Goal: Task Accomplishment & Management: Use online tool/utility

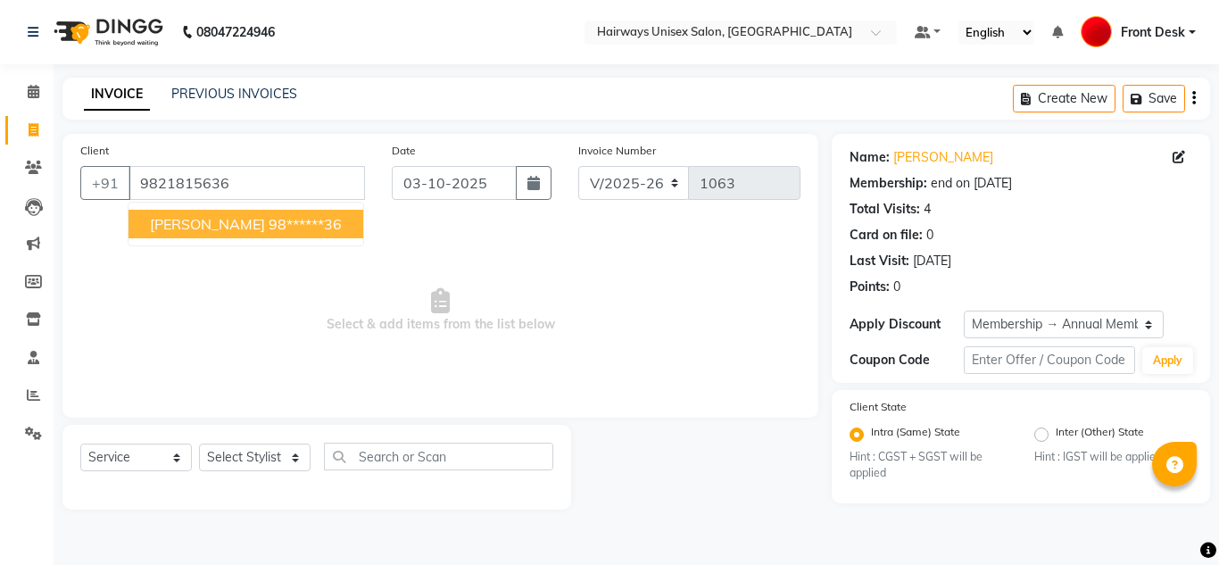
select select "786"
select select "service"
select select "1: Object"
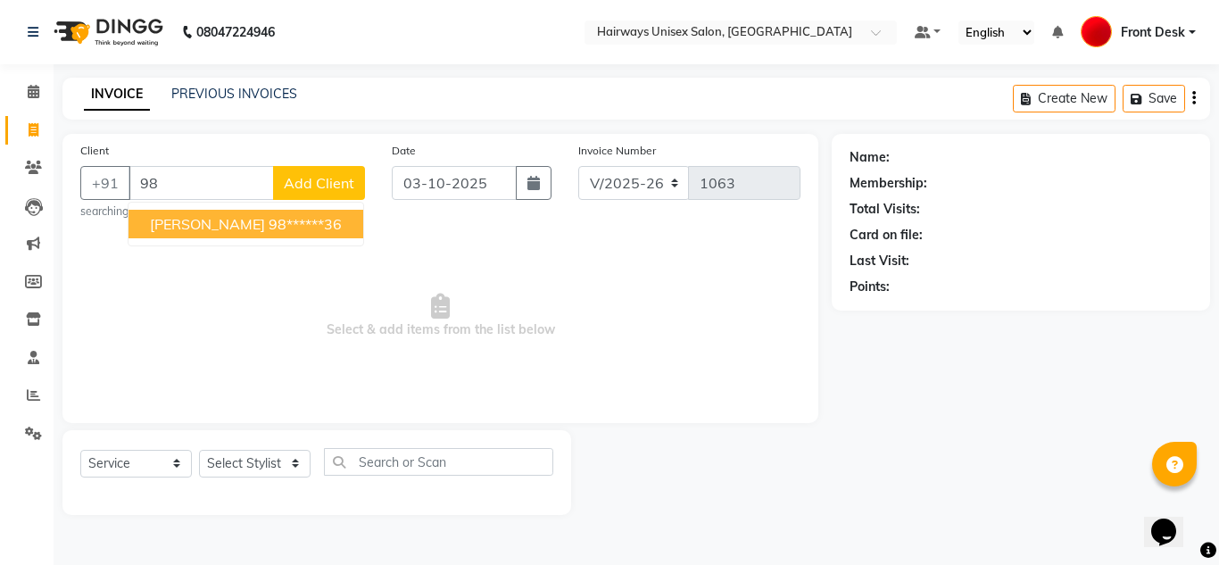
type input "9"
type input "9967589787"
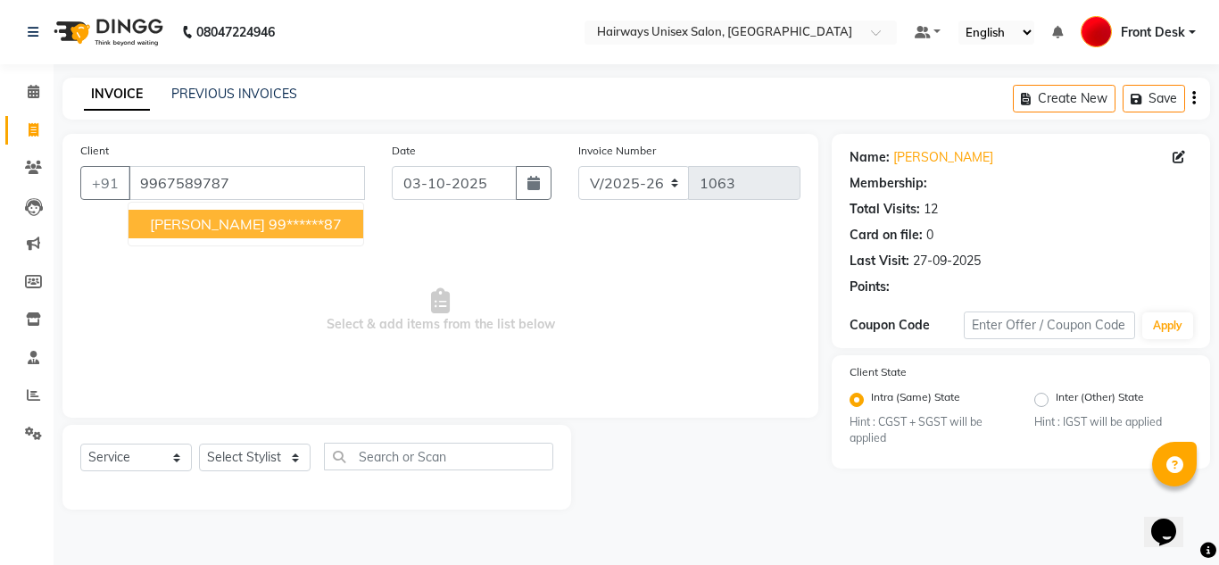
select select "1: Object"
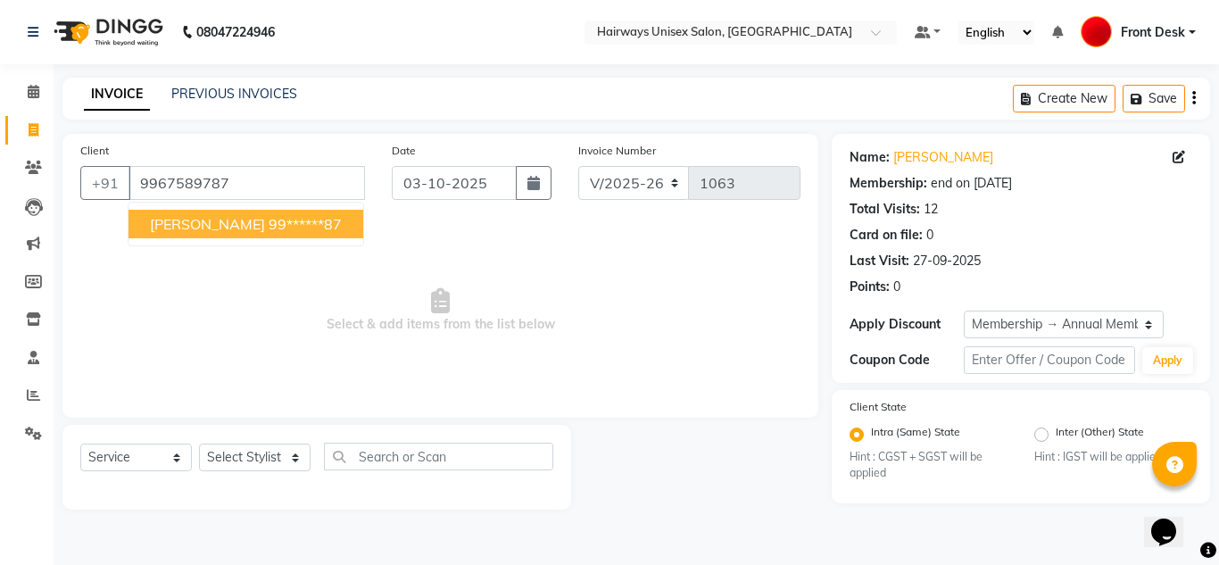
click at [243, 212] on button "[PERSON_NAME] 99******87" at bounding box center [246, 224] width 235 height 29
type input "99******87"
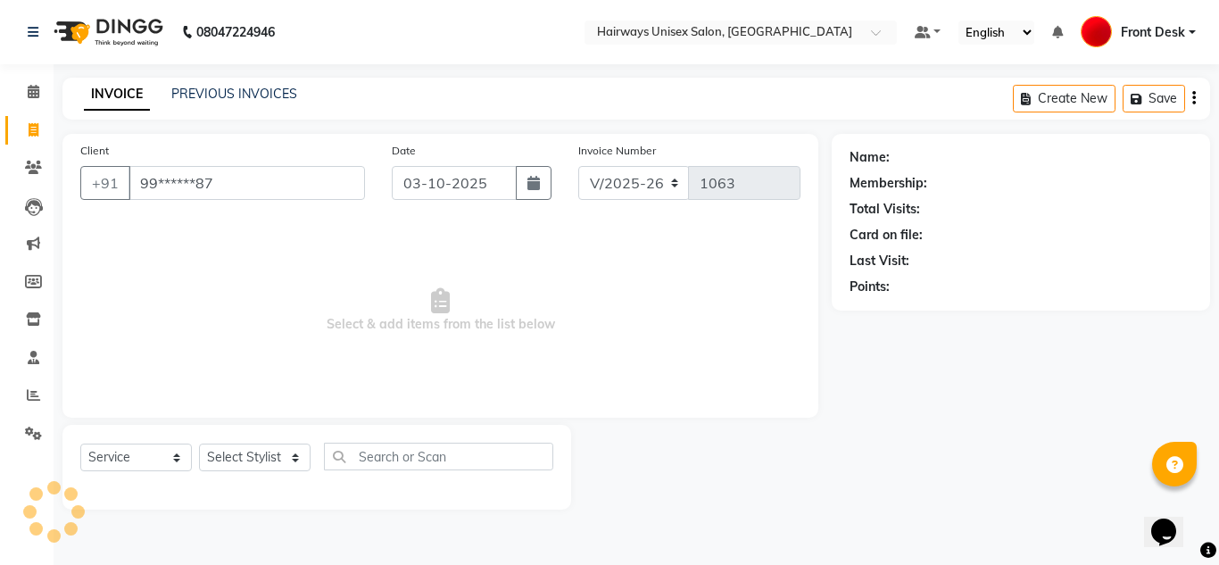
select select "1: Object"
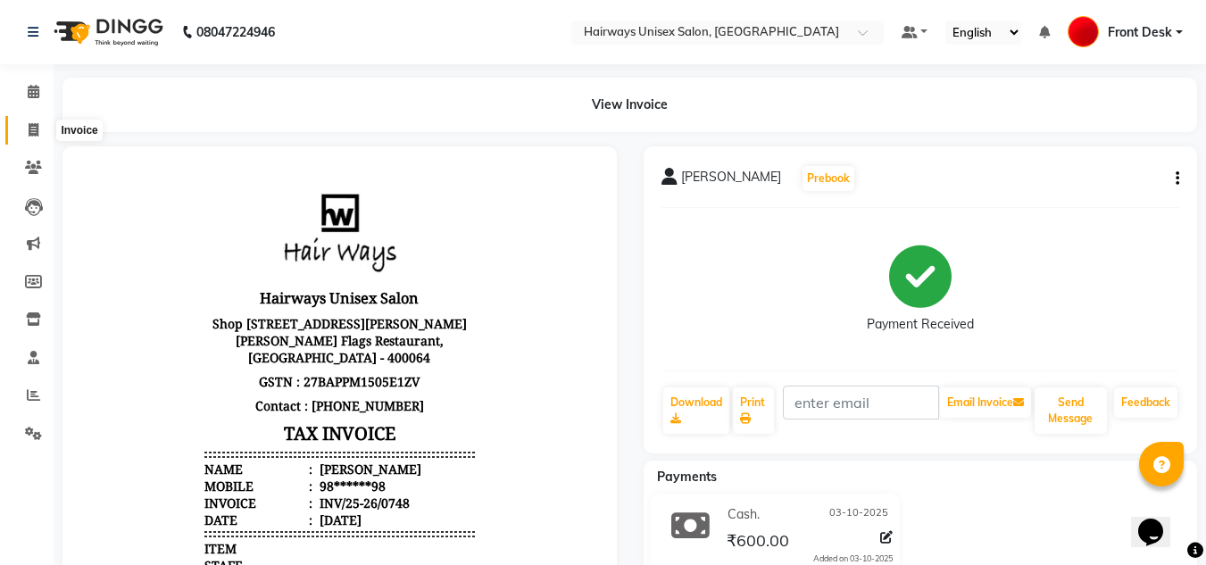
click at [26, 137] on span at bounding box center [33, 130] width 31 height 21
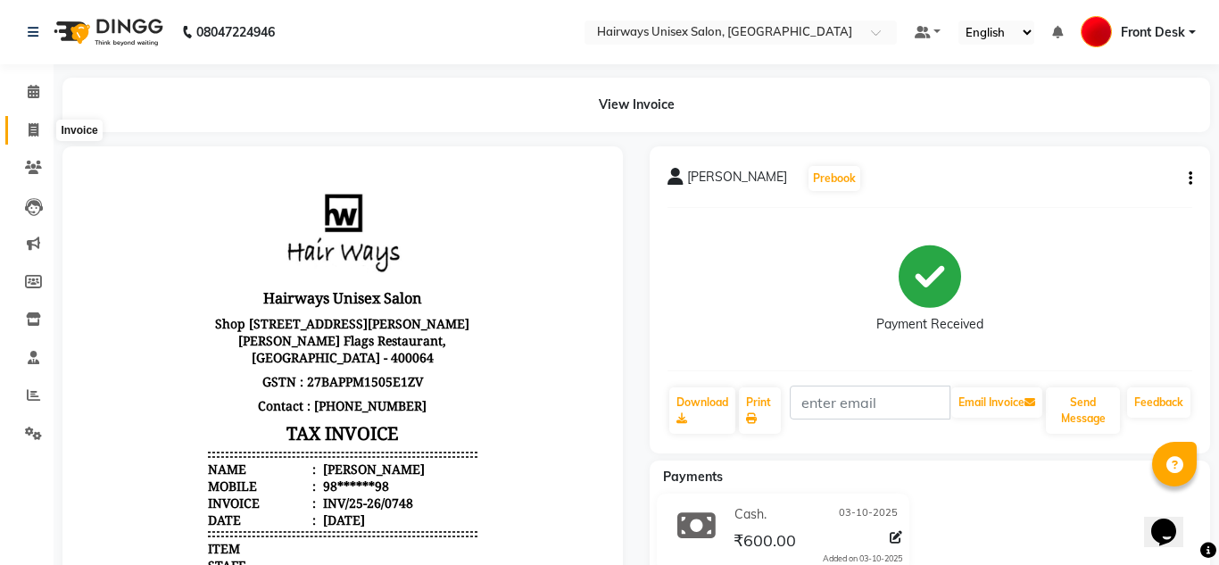
select select "service"
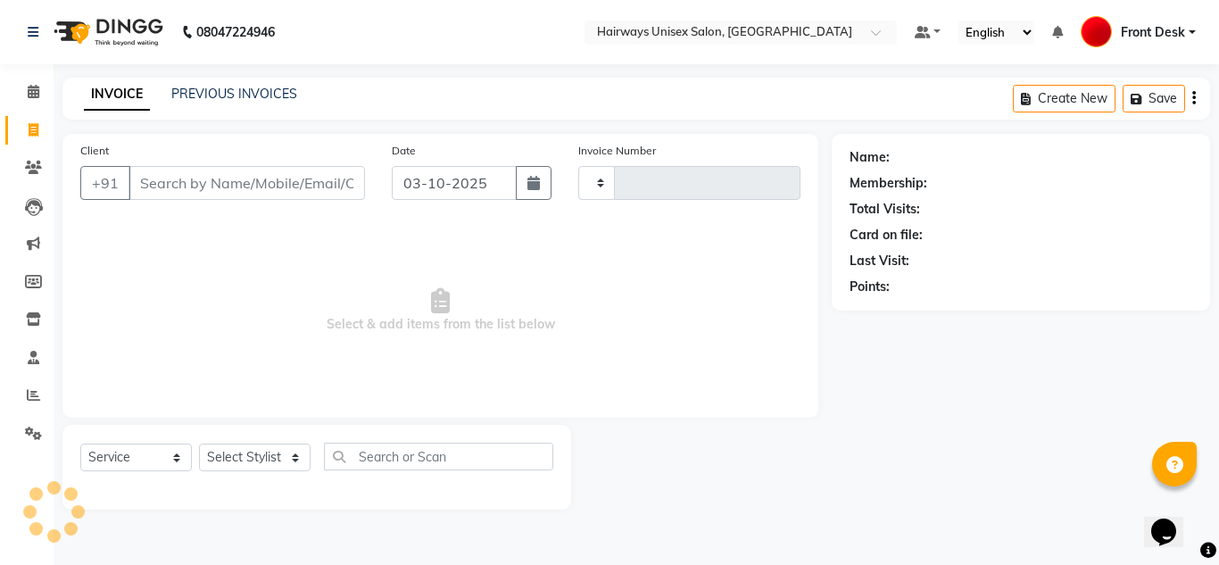
type input "1063"
select select "786"
click at [179, 182] on input "Client" at bounding box center [247, 183] width 237 height 34
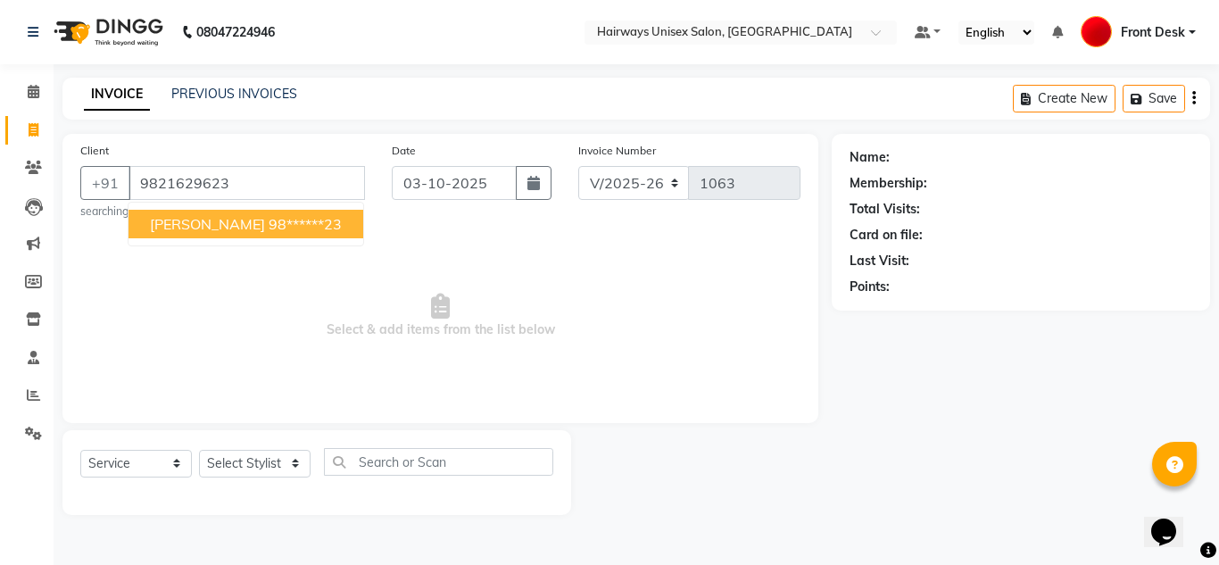
type input "9821629623"
select select "1: Object"
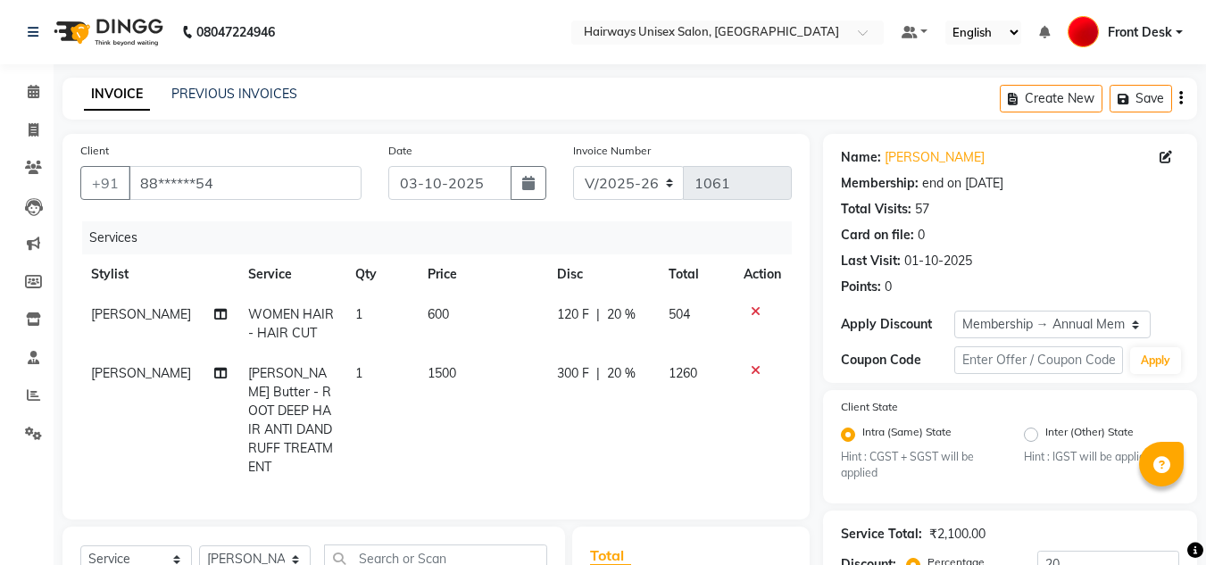
select select "786"
select select "service"
select select "13252"
select select "1: Object"
click at [260, 182] on input "88******54" at bounding box center [245, 183] width 233 height 34
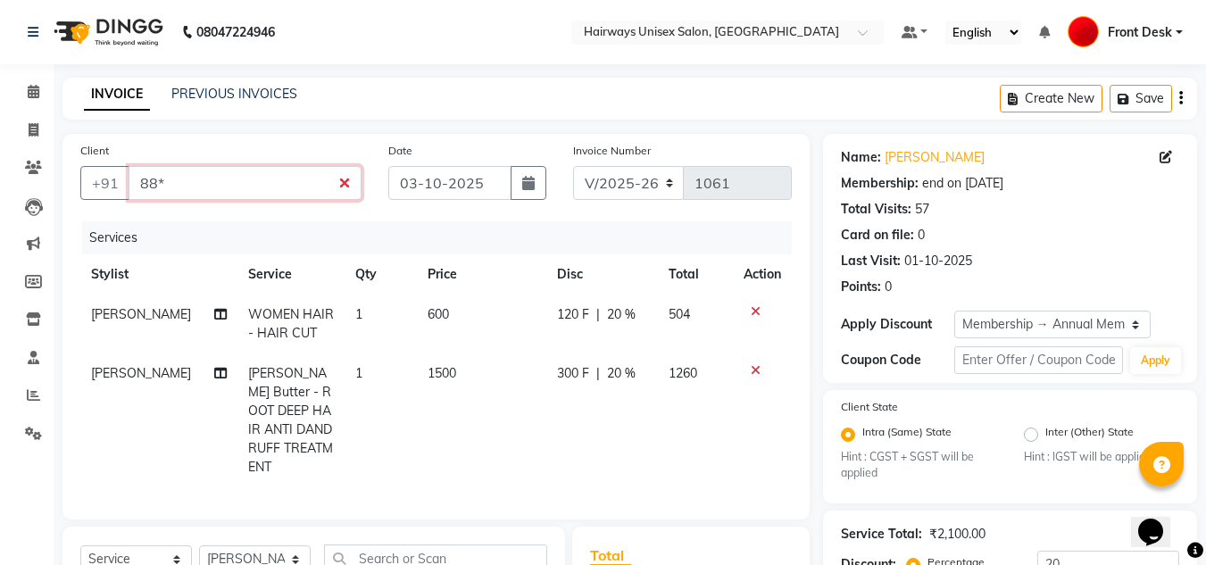
type input "88"
type input "0"
type input "8"
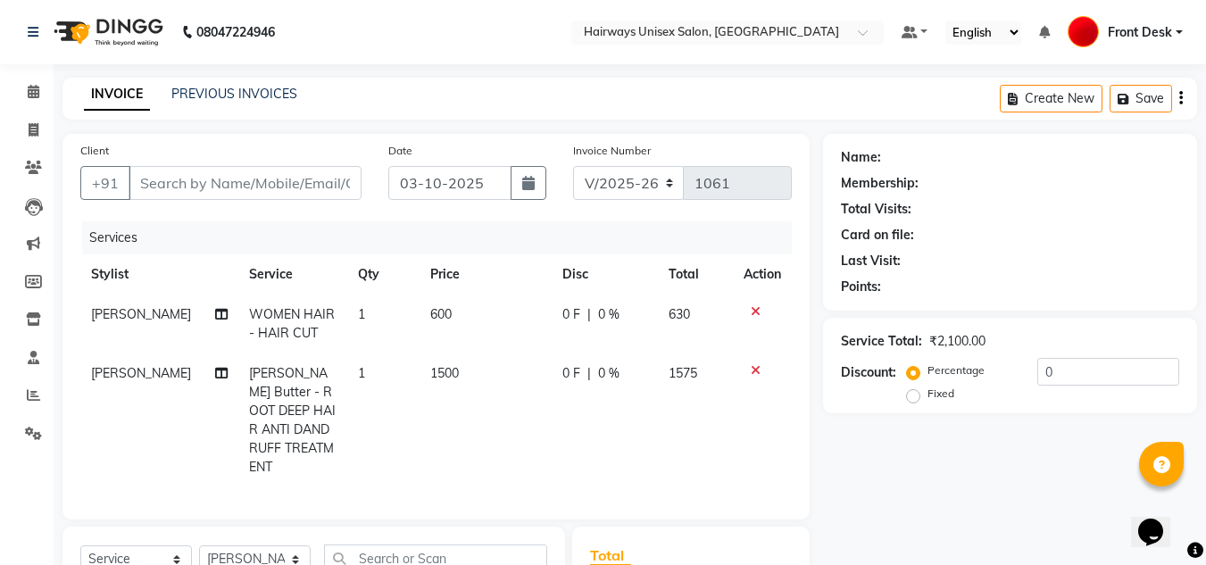
click at [755, 310] on icon at bounding box center [756, 311] width 10 height 12
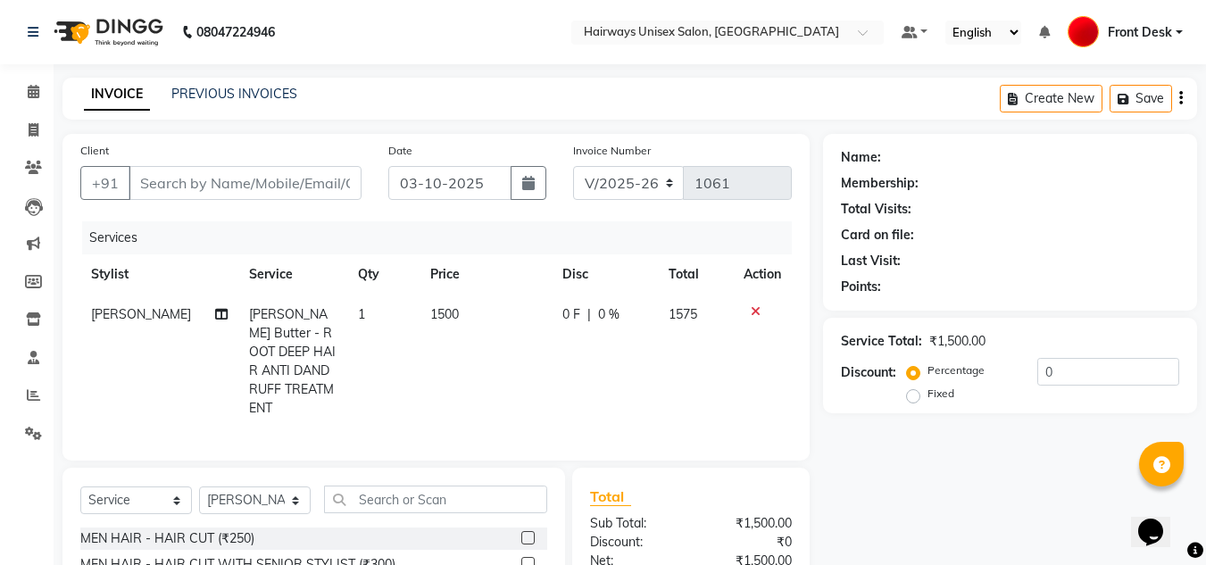
click at [754, 312] on icon at bounding box center [756, 311] width 10 height 12
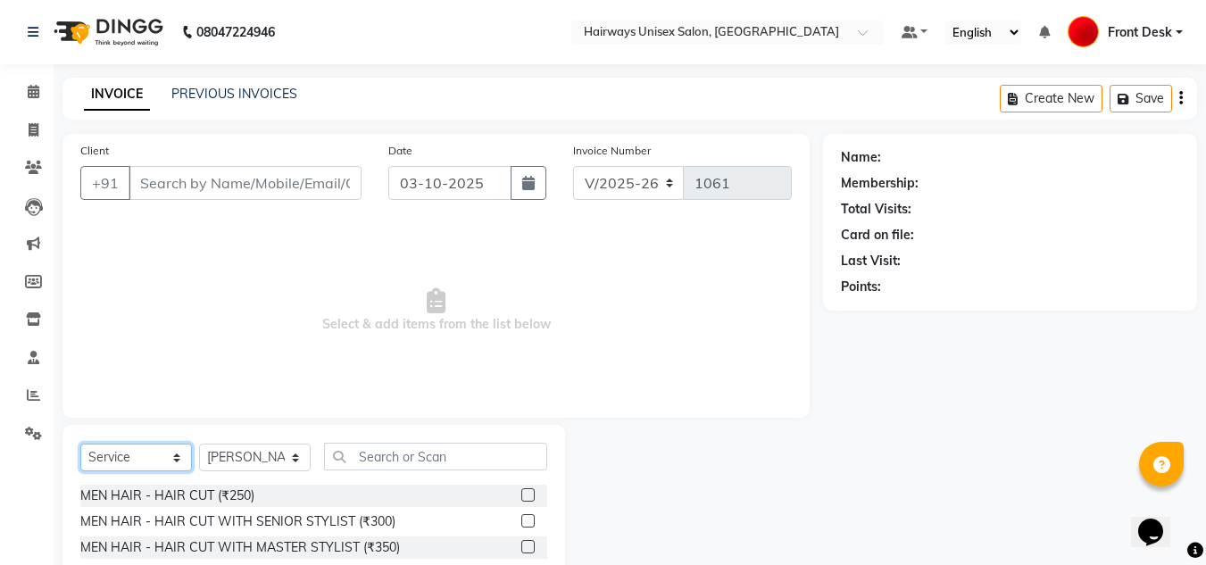
click at [155, 447] on select "Select Service Product Membership Package Voucher Prepaid Gift Card" at bounding box center [136, 458] width 112 height 28
click at [80, 444] on select "Select Service Product Membership Package Voucher Prepaid Gift Card" at bounding box center [136, 458] width 112 height 28
click at [249, 183] on input "Client" at bounding box center [245, 183] width 233 height 34
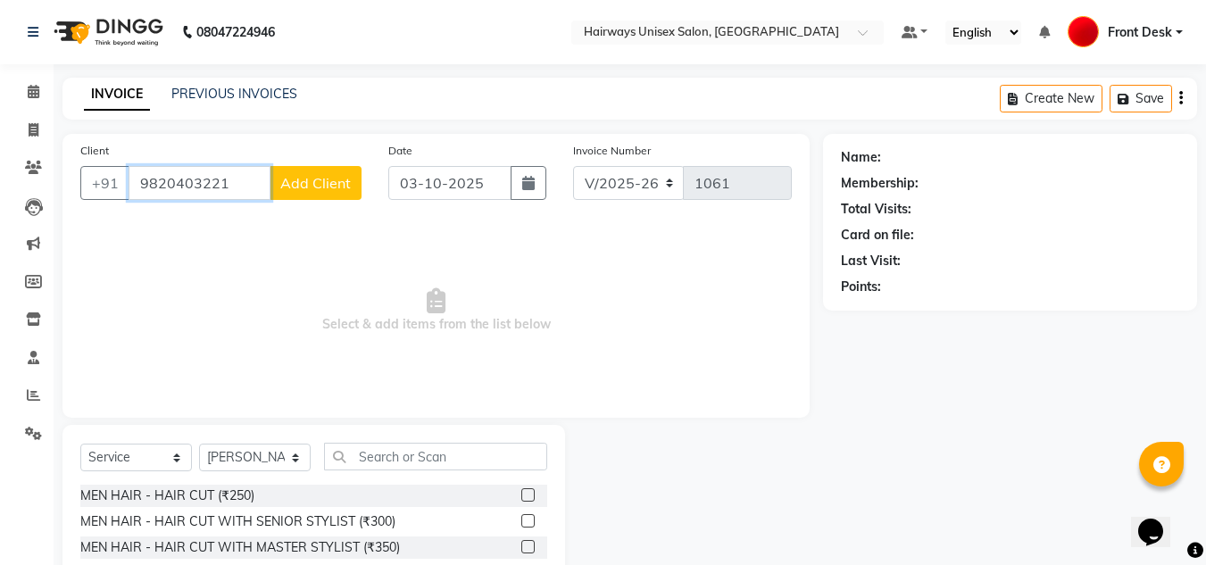
type input "9820403221"
drag, startPoint x: 0, startPoint y: 62, endPoint x: 466, endPoint y: 37, distance: 466.6
click at [466, 37] on nav "08047224946 Select Location × Hairways Unisex Salon, Liberty Garden Default Pan…" at bounding box center [603, 32] width 1206 height 64
